Goal: Task Accomplishment & Management: Manage account settings

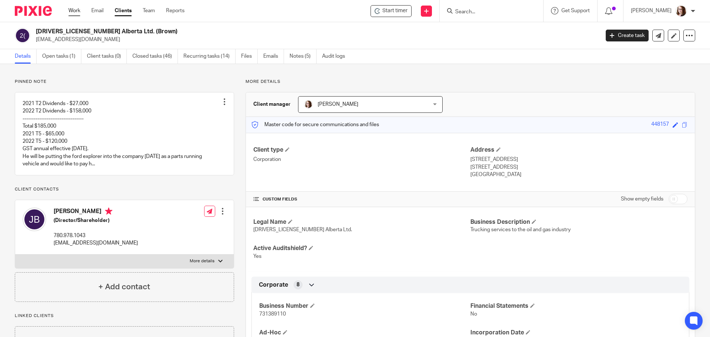
click at [76, 10] on link "Work" at bounding box center [74, 10] width 12 height 7
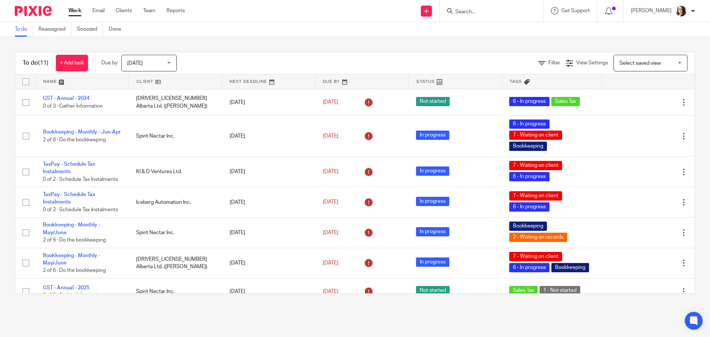
click at [154, 81] on link at bounding box center [175, 81] width 93 height 15
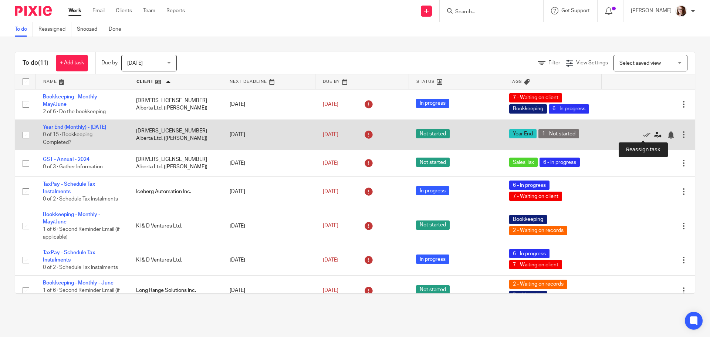
click at [654, 135] on icon at bounding box center [657, 134] width 7 height 7
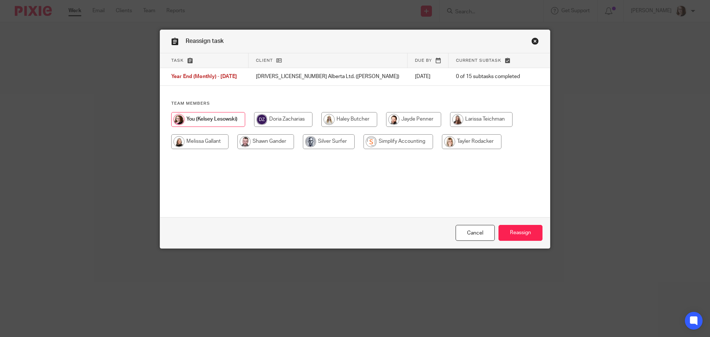
click at [463, 141] on input "radio" at bounding box center [472, 141] width 60 height 15
radio input "true"
click at [525, 233] on input "Reassign" at bounding box center [521, 233] width 44 height 16
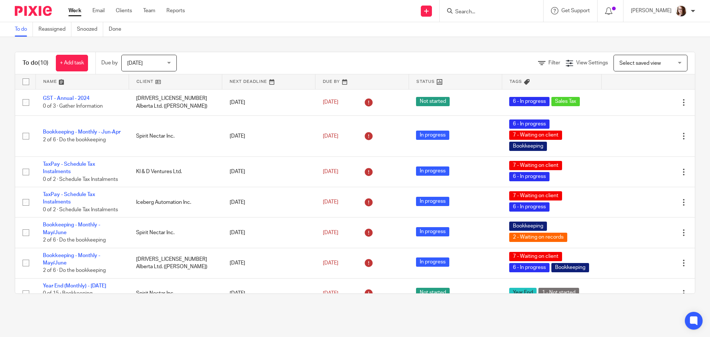
click at [161, 63] on span "[DATE]" at bounding box center [146, 63] width 39 height 16
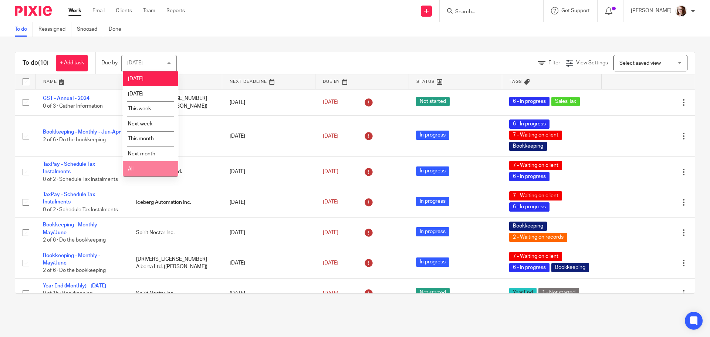
click at [153, 172] on li "All" at bounding box center [150, 168] width 55 height 15
